Goal: Information Seeking & Learning: Find contact information

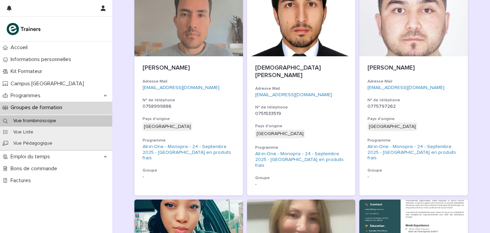
scroll to position [854, 0]
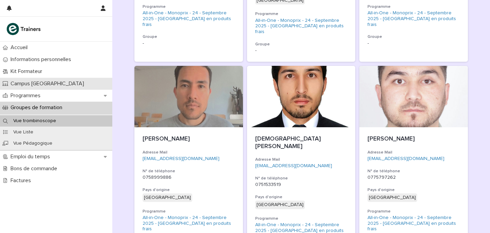
click at [54, 88] on div "Campus [GEOGRAPHIC_DATA]" at bounding box center [56, 84] width 112 height 12
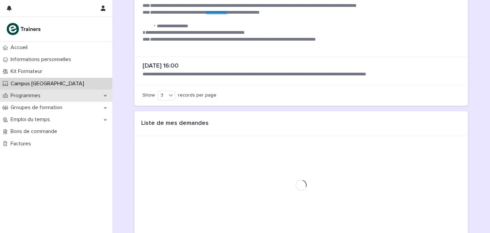
scroll to position [270, 0]
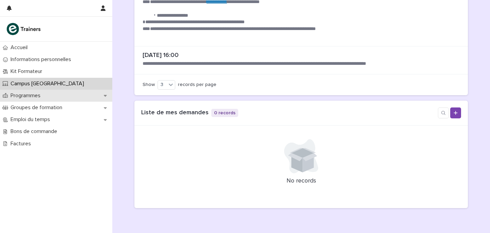
click at [42, 91] on div "Programmes" at bounding box center [56, 96] width 112 height 12
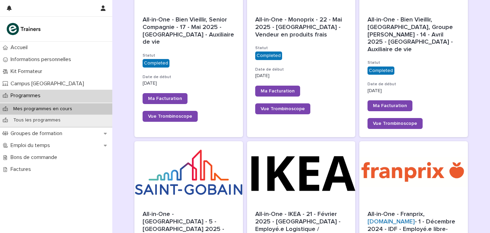
scroll to position [488, 0]
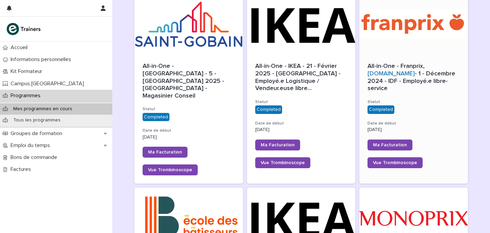
click at [425, 139] on div "Ma Facturation" at bounding box center [414, 144] width 92 height 11
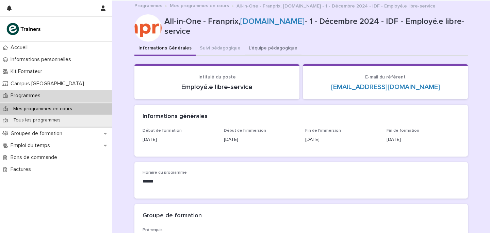
click at [261, 55] on button "L'équipe pédagogique" at bounding box center [273, 49] width 57 height 14
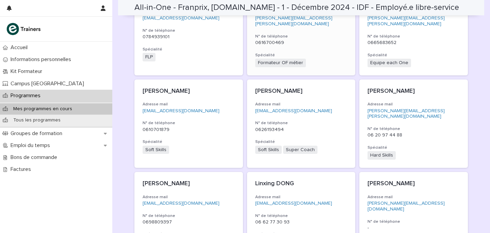
scroll to position [252, 0]
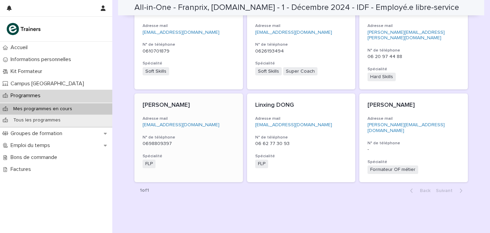
click at [196, 122] on p "[EMAIL_ADDRESS][DOMAIN_NAME]" at bounding box center [189, 125] width 92 height 6
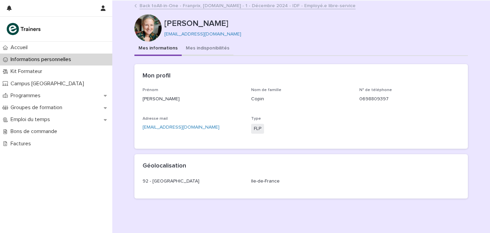
click at [202, 51] on button "Mes indisponibilités" at bounding box center [208, 49] width 52 height 14
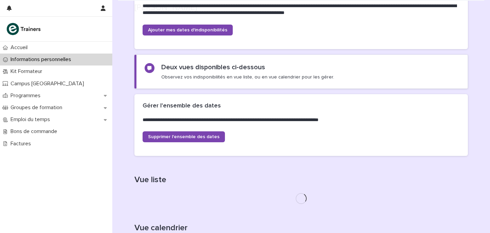
scroll to position [161, 0]
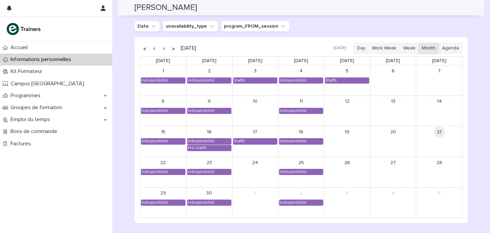
scroll to position [571, 0]
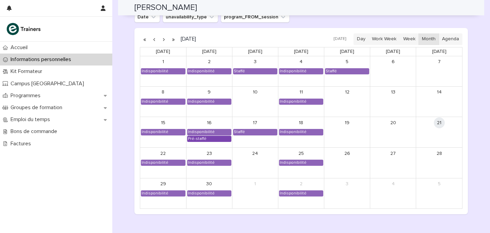
click at [207, 141] on div "Pré-staffé" at bounding box center [210, 138] width 44 height 5
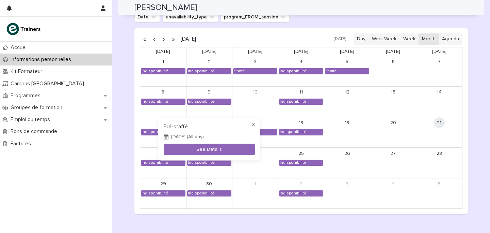
click at [134, 145] on div at bounding box center [245, 116] width 490 height 233
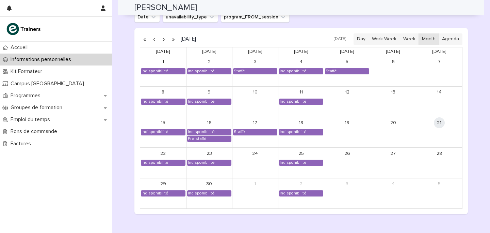
click at [165, 40] on button "button" at bounding box center [164, 39] width 10 height 11
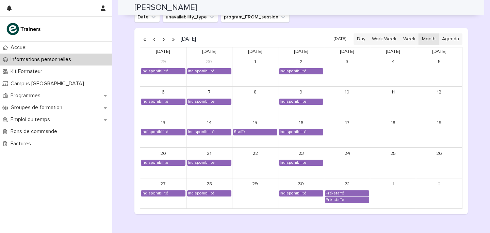
click at [165, 40] on button "button" at bounding box center [164, 39] width 10 height 11
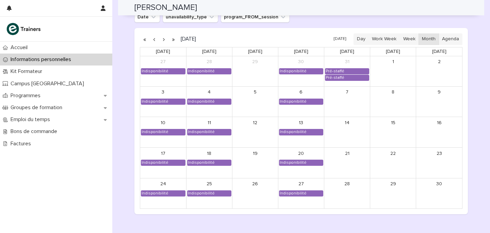
click at [165, 40] on button "button" at bounding box center [164, 39] width 10 height 11
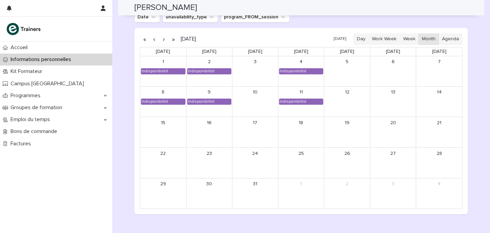
click at [165, 40] on button "button" at bounding box center [164, 39] width 10 height 11
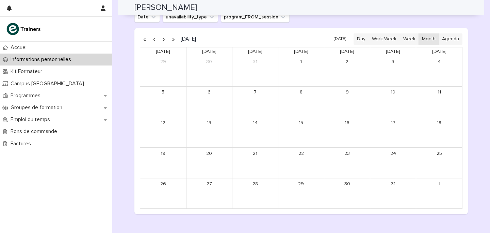
click at [157, 41] on button "button" at bounding box center [154, 39] width 10 height 11
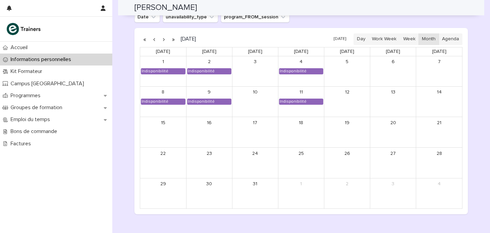
click at [154, 38] on button "button" at bounding box center [154, 39] width 10 height 11
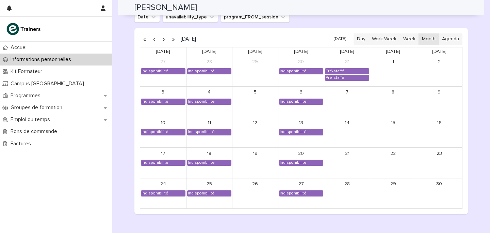
click at [154, 38] on button "button" at bounding box center [154, 39] width 10 height 11
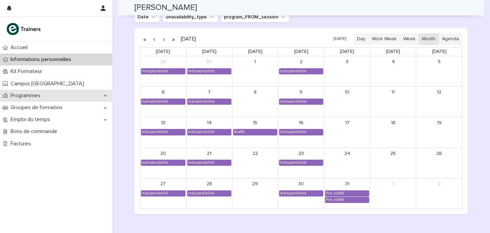
click at [50, 93] on div "Programmes" at bounding box center [56, 96] width 112 height 12
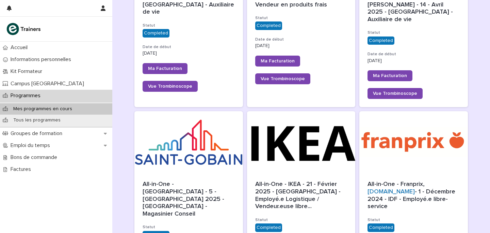
scroll to position [523, 0]
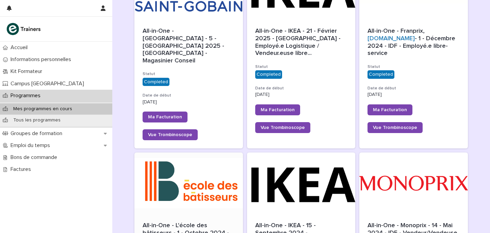
click at [186, 160] on div at bounding box center [189, 182] width 109 height 61
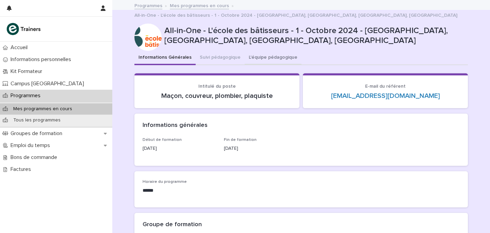
click at [275, 51] on button "L'équipe pédagogique" at bounding box center [273, 58] width 57 height 14
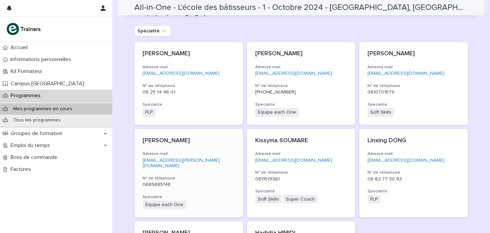
scroll to position [95, 0]
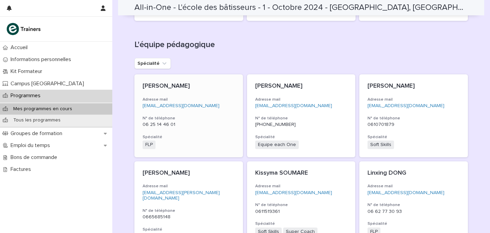
click at [224, 115] on h3 "N° de téléphone" at bounding box center [189, 117] width 92 height 5
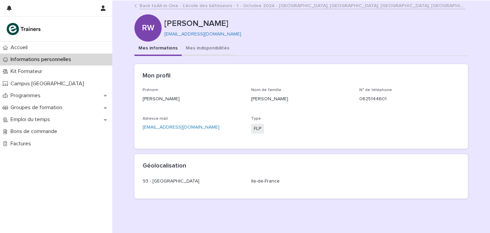
click at [206, 46] on button "Mes indisponibilités" at bounding box center [208, 49] width 52 height 14
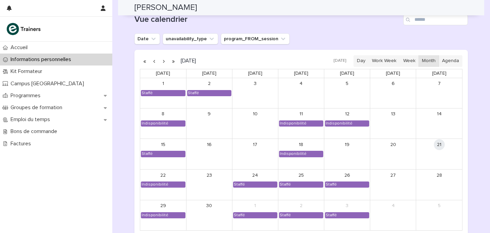
scroll to position [550, 0]
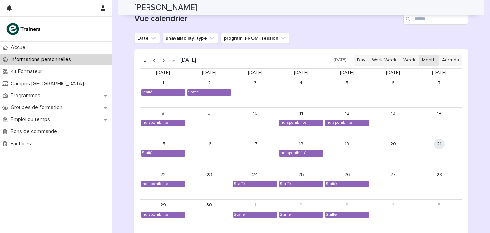
click at [162, 60] on button "button" at bounding box center [164, 60] width 10 height 11
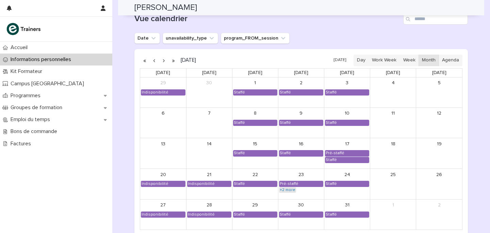
click at [284, 189] on link "+2 more" at bounding box center [287, 189] width 17 height 5
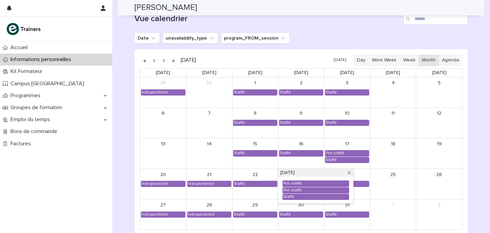
click at [144, 154] on div "13" at bounding box center [163, 153] width 46 height 30
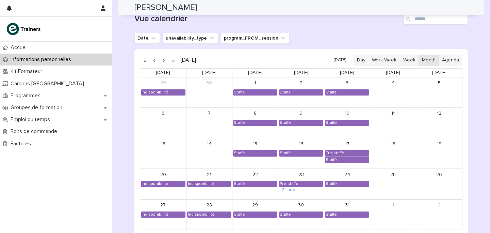
click at [165, 60] on button "button" at bounding box center [164, 60] width 10 height 11
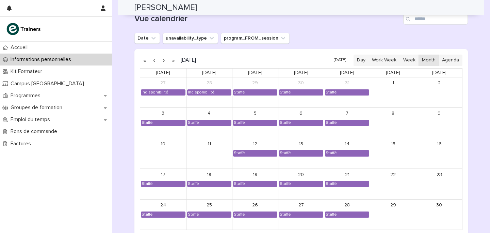
click at [165, 60] on button "button" at bounding box center [164, 60] width 10 height 11
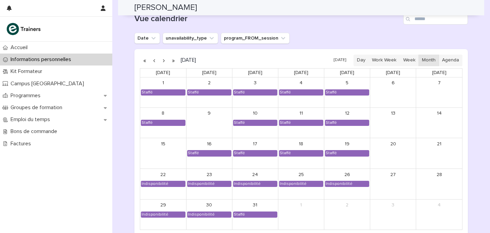
click at [165, 60] on button "button" at bounding box center [164, 60] width 10 height 11
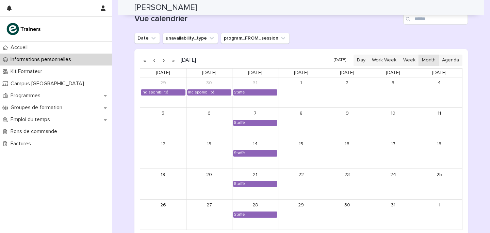
click at [165, 60] on button "button" at bounding box center [164, 60] width 10 height 11
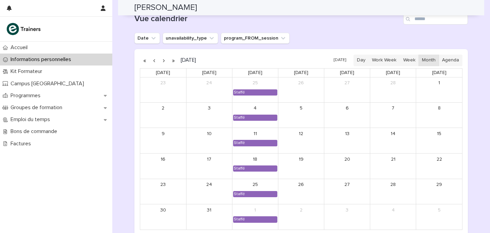
click at [165, 60] on button "button" at bounding box center [164, 60] width 10 height 11
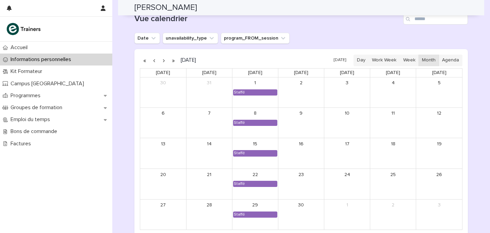
click at [165, 60] on button "button" at bounding box center [164, 60] width 10 height 11
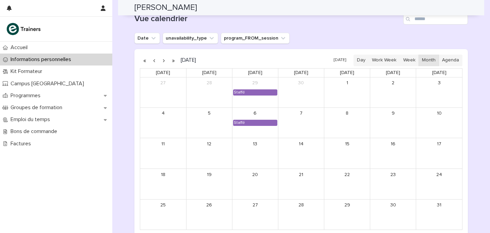
click at [165, 60] on button "button" at bounding box center [164, 60] width 10 height 11
click at [154, 60] on button "button" at bounding box center [154, 60] width 10 height 11
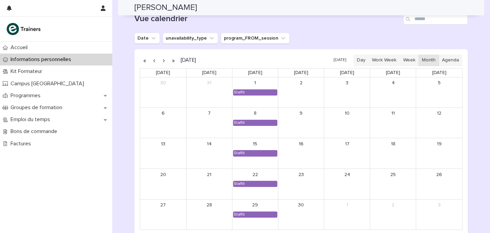
click at [154, 60] on button "button" at bounding box center [154, 60] width 10 height 11
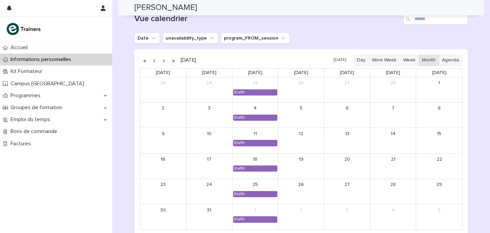
click at [154, 60] on button "button" at bounding box center [154, 60] width 10 height 11
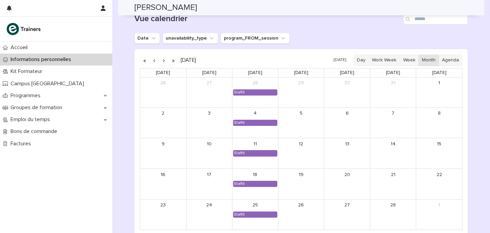
click at [154, 60] on button "button" at bounding box center [154, 60] width 10 height 11
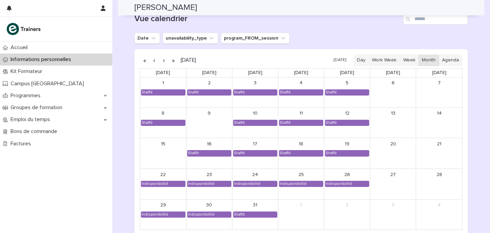
click at [154, 60] on button "button" at bounding box center [154, 60] width 10 height 11
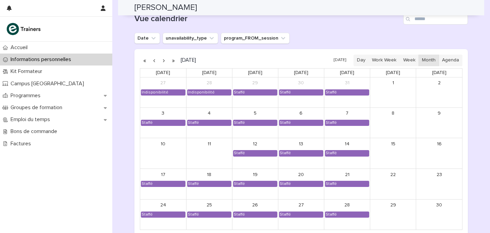
click at [154, 60] on button "button" at bounding box center [154, 60] width 10 height 11
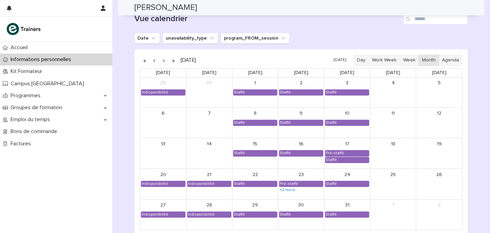
click at [154, 60] on button "button" at bounding box center [154, 60] width 10 height 11
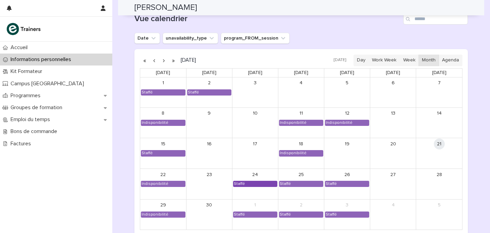
click at [256, 183] on div "Staffé" at bounding box center [256, 183] width 44 height 5
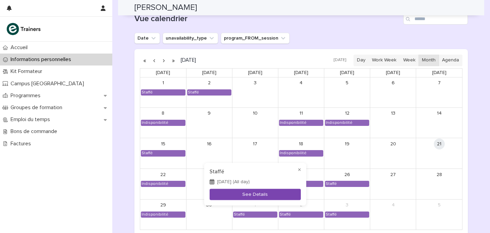
click at [256, 191] on button "See Details" at bounding box center [255, 193] width 91 height 11
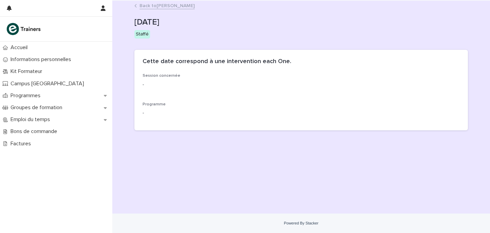
click at [166, 7] on link "Back to [PERSON_NAME]" at bounding box center [167, 5] width 55 height 8
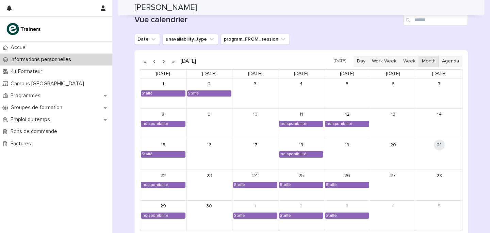
scroll to position [549, 0]
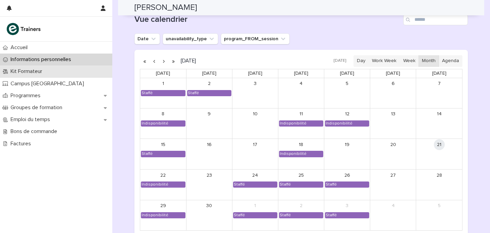
click at [38, 75] on div "Kit Formateur" at bounding box center [56, 71] width 112 height 12
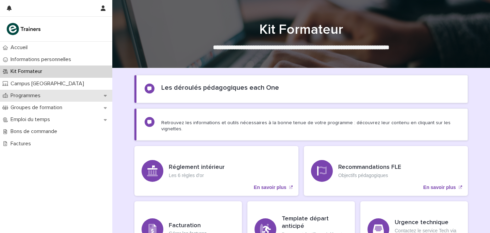
click at [28, 93] on p "Programmes" at bounding box center [27, 95] width 38 height 6
